Goal: Information Seeking & Learning: Check status

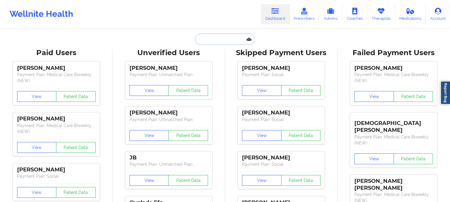
click at [232, 40] on input "text" at bounding box center [224, 39] width 59 height 11
paste input "[PERSON_NAME][EMAIL_ADDRESS][PERSON_NAME][DOMAIN_NAME]"
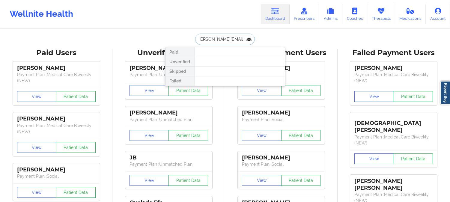
type input "[PERSON_NAME][EMAIL_ADDRESS][PERSON_NAME][DOMAIN_NAME]"
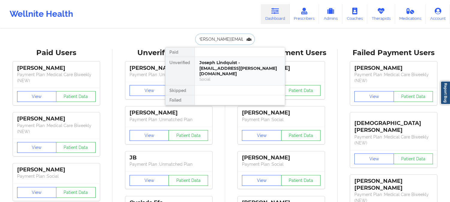
click at [229, 65] on div "Joseph Lindquist - [EMAIL_ADDRESS][PERSON_NAME][DOMAIN_NAME]" at bounding box center [240, 68] width 80 height 17
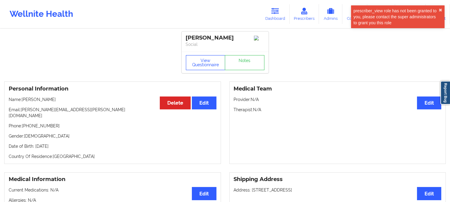
click at [193, 64] on button "View Questionnaire" at bounding box center [206, 62] width 40 height 15
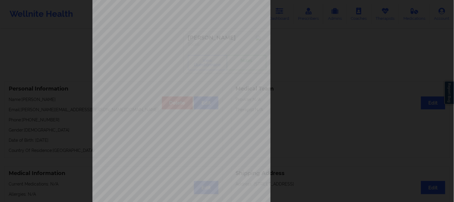
scroll to position [84, 0]
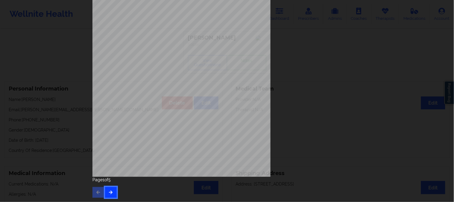
click at [112, 194] on button "button" at bounding box center [111, 192] width 12 height 11
click at [112, 192] on button "button" at bounding box center [111, 192] width 12 height 11
click at [112, 194] on button "button" at bounding box center [111, 192] width 12 height 11
click at [98, 197] on button "button" at bounding box center [99, 192] width 12 height 11
click at [98, 192] on icon "button" at bounding box center [98, 192] width 5 height 4
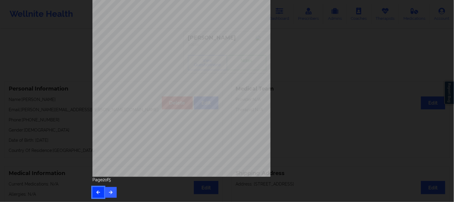
click at [98, 192] on icon "button" at bounding box center [98, 192] width 5 height 4
click at [112, 192] on button "button" at bounding box center [111, 192] width 12 height 11
click at [110, 191] on icon "button" at bounding box center [110, 192] width 5 height 4
click at [113, 192] on button "button" at bounding box center [111, 192] width 12 height 11
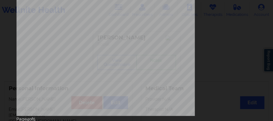
scroll to position [164, 0]
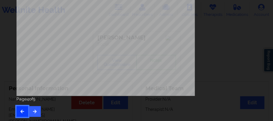
click at [21, 110] on icon "button" at bounding box center [22, 112] width 5 height 4
click at [35, 110] on icon "button" at bounding box center [34, 112] width 5 height 4
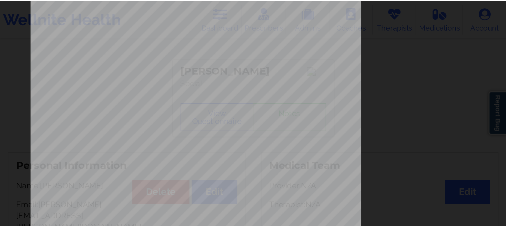
scroll to position [0, 0]
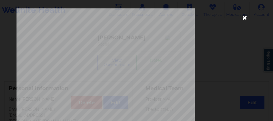
click at [241, 17] on icon at bounding box center [245, 18] width 10 height 10
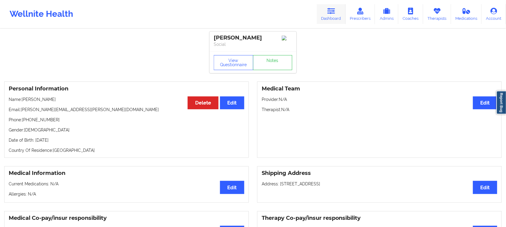
click at [328, 16] on link "Dashboard" at bounding box center [331, 14] width 29 height 20
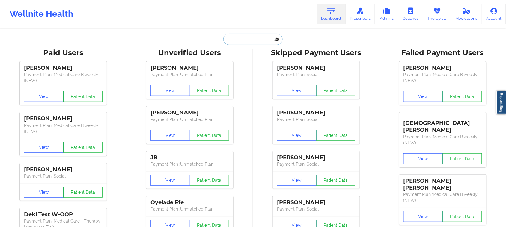
click at [260, 42] on input "text" at bounding box center [252, 39] width 59 height 11
paste input "[EMAIL_ADDRESS][DOMAIN_NAME]"
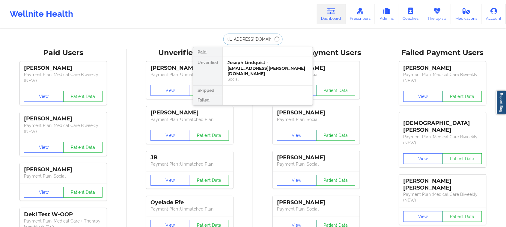
type input "[EMAIL_ADDRESS][DOMAIN_NAME]"
click at [259, 64] on div "[PERSON_NAME] - [EMAIL_ADDRESS][DOMAIN_NAME]" at bounding box center [267, 65] width 80 height 11
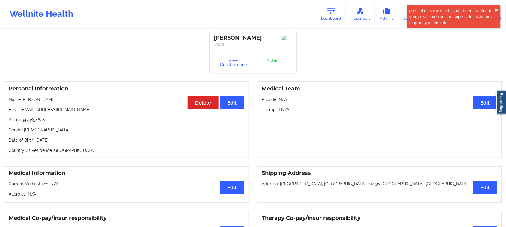
click at [449, 10] on button "✖︎" at bounding box center [496, 10] width 4 height 5
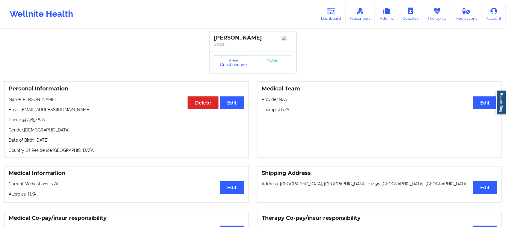
click at [224, 66] on button "View Questionnaire" at bounding box center [234, 62] width 40 height 15
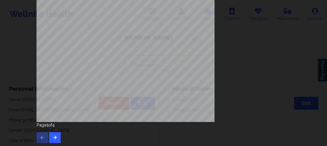
scroll to position [140, 0]
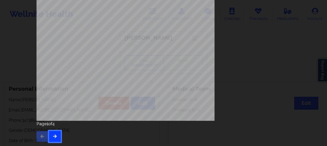
click at [55, 134] on icon "button" at bounding box center [54, 136] width 5 height 4
click at [43, 134] on icon "button" at bounding box center [42, 136] width 5 height 4
click at [49, 133] on button "button" at bounding box center [55, 136] width 12 height 11
click at [56, 136] on button "button" at bounding box center [55, 136] width 12 height 11
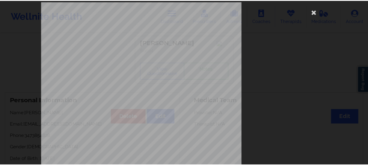
scroll to position [0, 0]
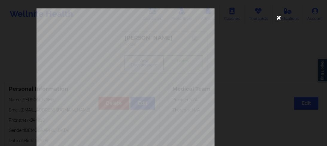
click at [278, 18] on icon at bounding box center [279, 18] width 10 height 10
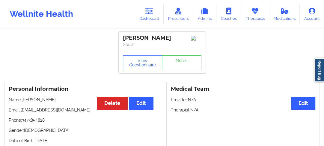
drag, startPoint x: 175, startPoint y: 38, endPoint x: 116, endPoint y: 38, distance: 58.7
copy div "[PERSON_NAME]"
click at [176, 47] on p "Social" at bounding box center [162, 44] width 78 height 6
click at [153, 14] on link "Dashboard" at bounding box center [149, 14] width 29 height 20
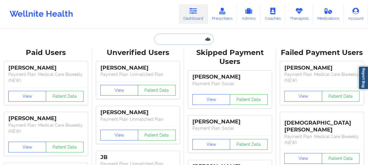
click at [188, 37] on input "text" at bounding box center [183, 39] width 59 height 11
paste input "[EMAIL_ADDRESS][DOMAIN_NAME]"
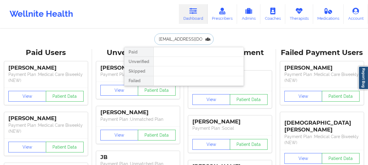
click at [156, 39] on input "[EMAIL_ADDRESS][DOMAIN_NAME]" at bounding box center [183, 39] width 59 height 11
click at [200, 38] on input "[EMAIL_ADDRESS][DOMAIN_NAME]" at bounding box center [183, 39] width 59 height 11
drag, startPoint x: 203, startPoint y: 37, endPoint x: 112, endPoint y: 33, distance: 90.8
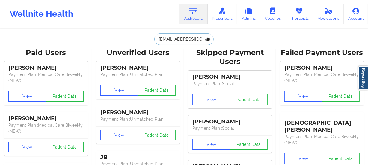
paste input "[PERSON_NAME]"
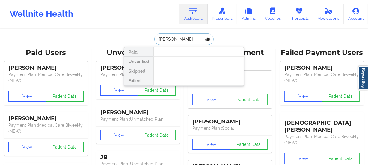
type input "[PERSON_NAME]"
